Goal: Navigation & Orientation: Find specific page/section

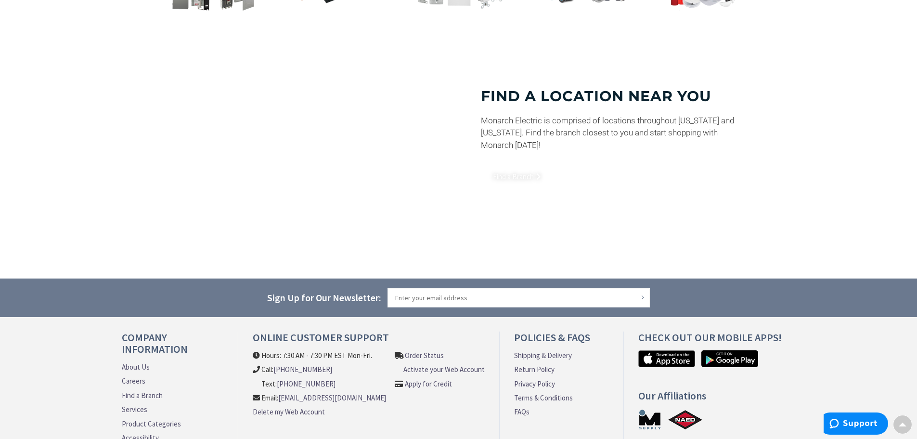
scroll to position [723, 0]
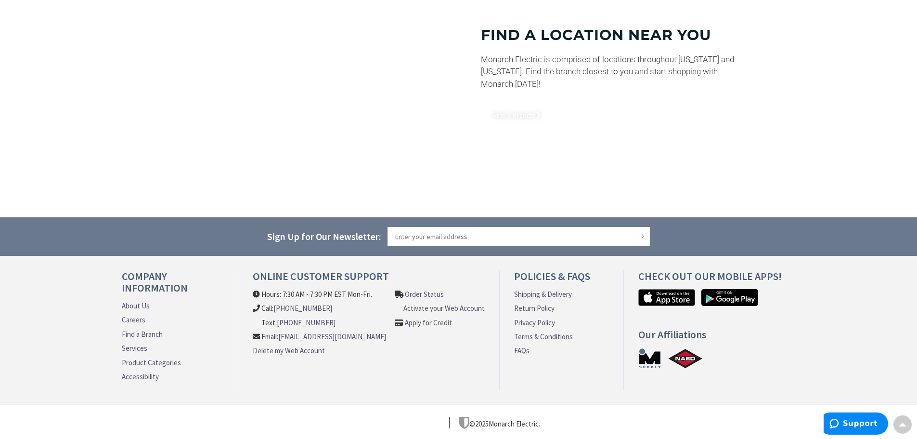
click at [457, 363] on li "Order Status Activate your Web Account Apply for Credit" at bounding box center [440, 326] width 90 height 75
click at [137, 307] on ul "About Us Careers Find a Branch Services Product Categories Accessibility" at bounding box center [173, 343] width 102 height 85
click at [142, 302] on link "About Us" at bounding box center [136, 306] width 28 height 10
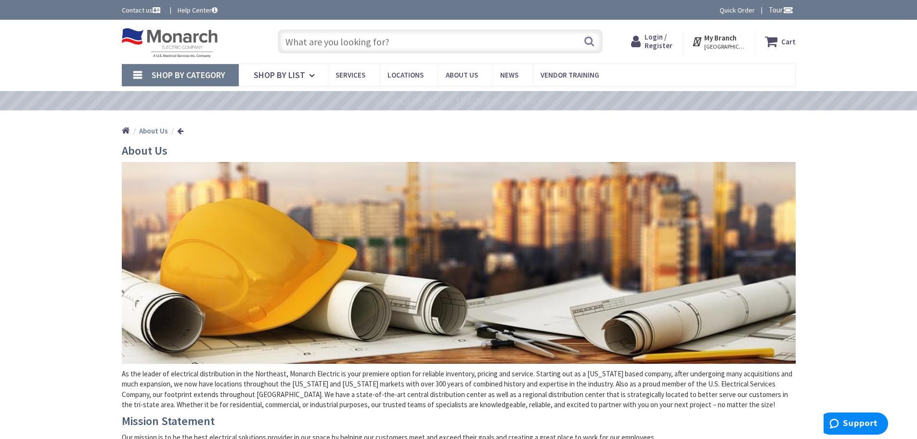
scroll to position [256, 0]
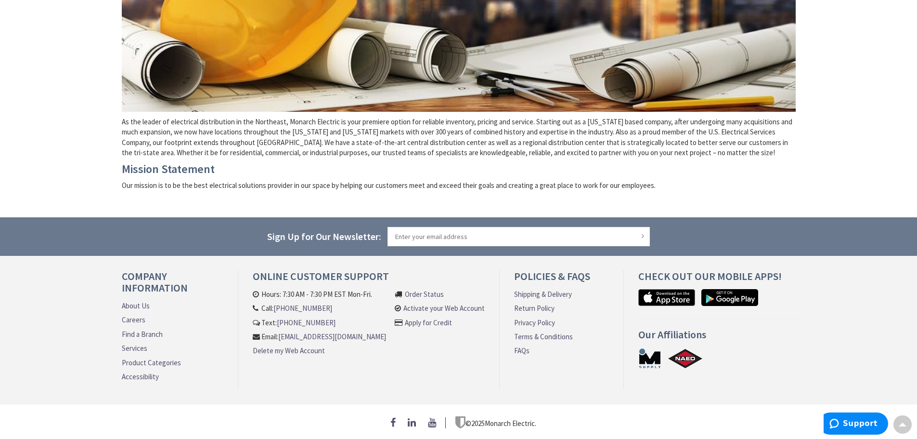
click at [141, 329] on link "Find a Branch" at bounding box center [142, 334] width 41 height 10
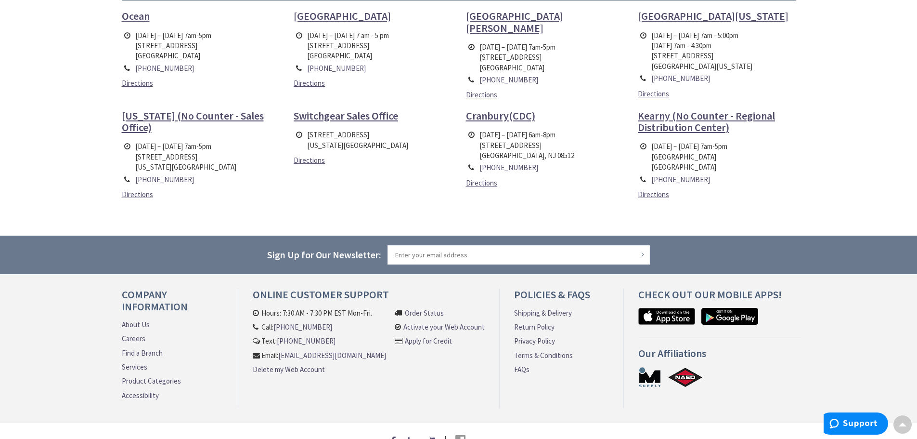
scroll to position [385, 0]
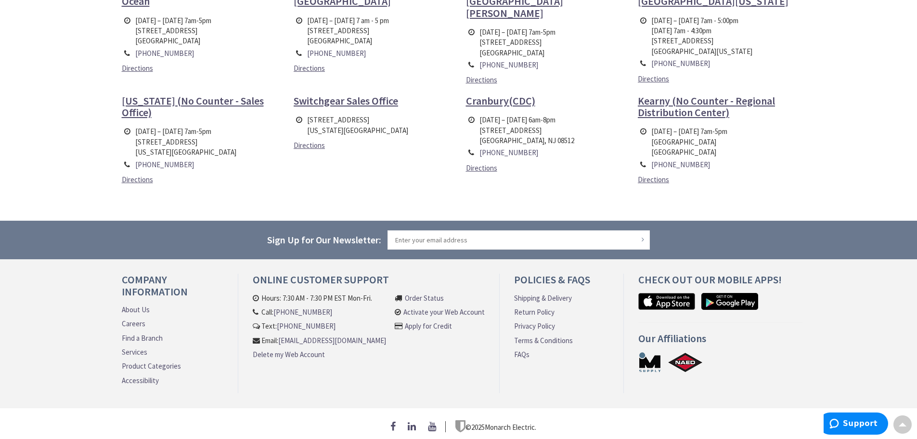
click at [393, 176] on ul "Ocean Monday – Friday 7am-5pm 3417 Sunset Avenue Ocean, NJ 07712 732-897-9999 D…" at bounding box center [459, 94] width 689 height 199
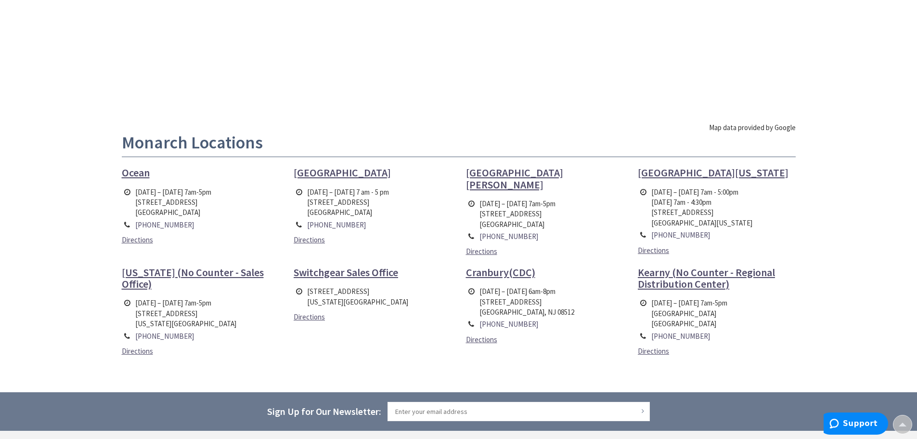
scroll to position [0, 0]
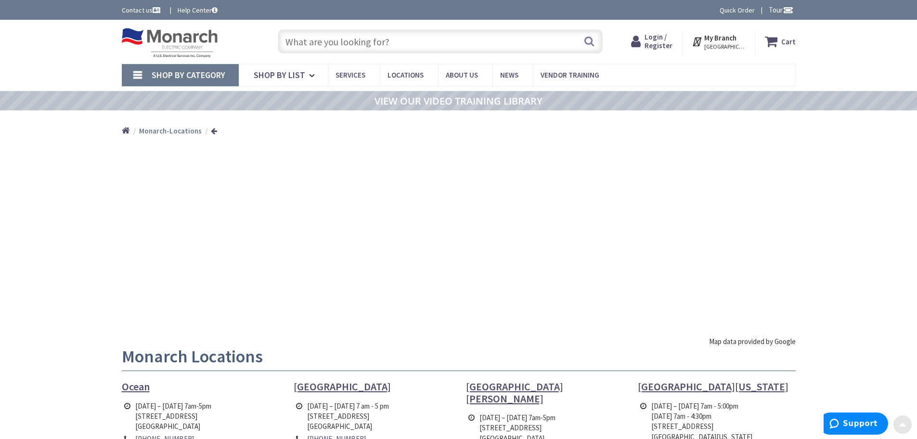
drag, startPoint x: 378, startPoint y: 297, endPoint x: 376, endPoint y: 93, distance: 204.2
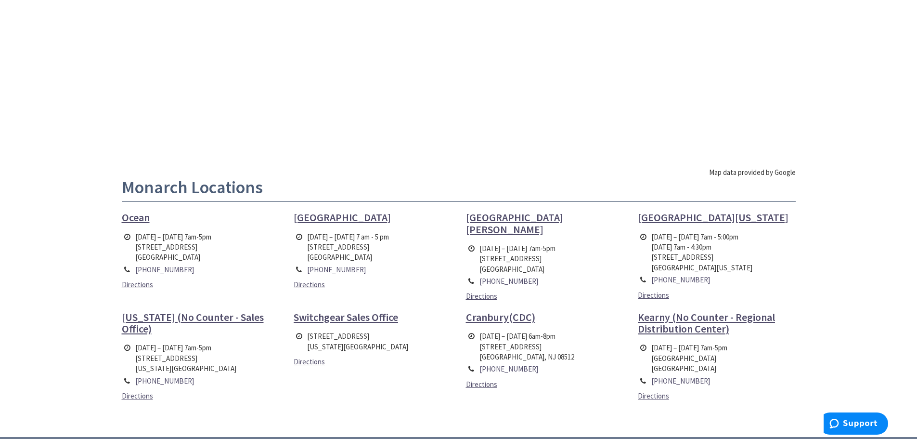
scroll to position [392, 0]
